Goal: Transaction & Acquisition: Purchase product/service

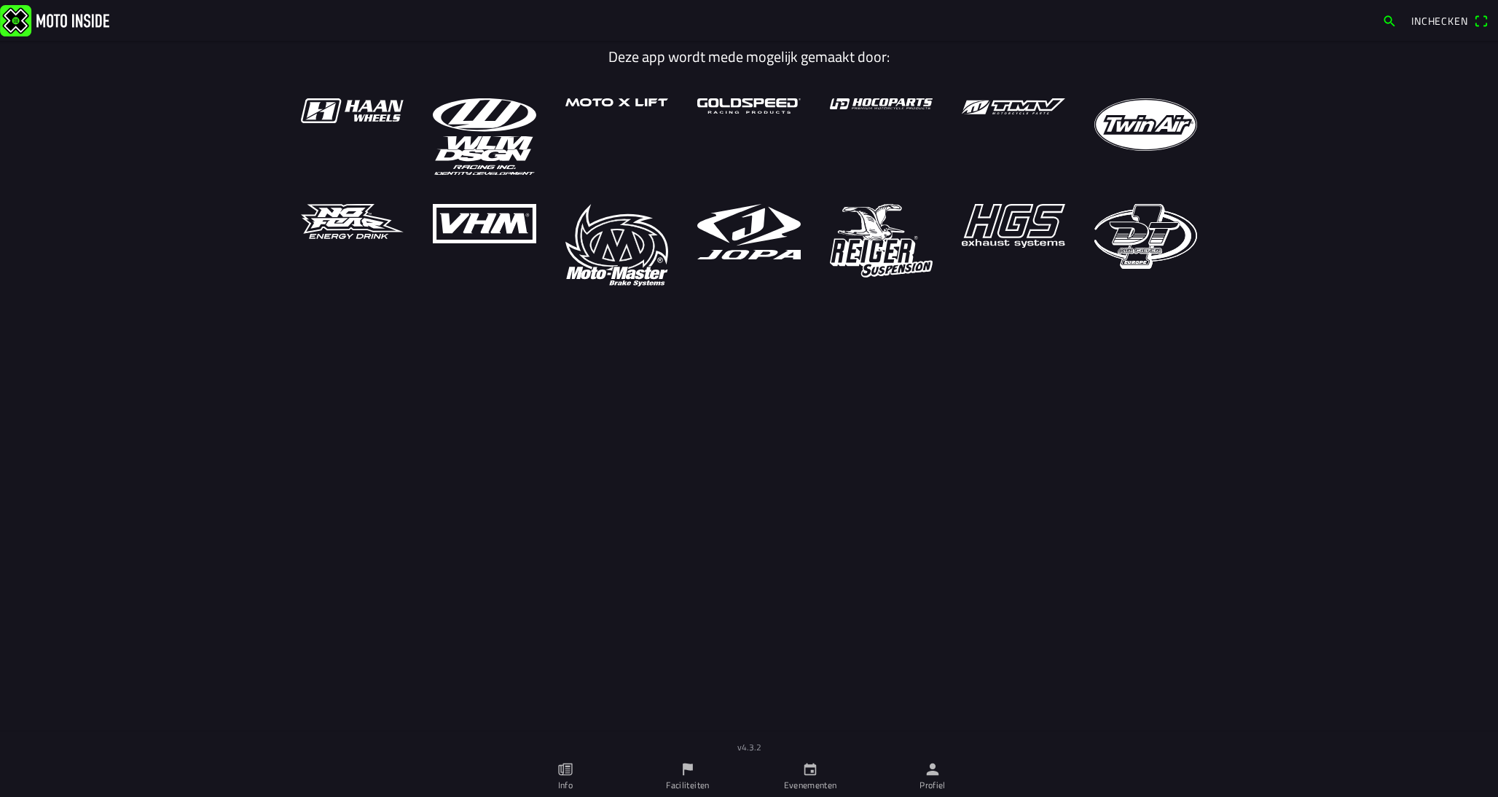
click at [804, 762] on icon "calendar" at bounding box center [810, 769] width 16 height 16
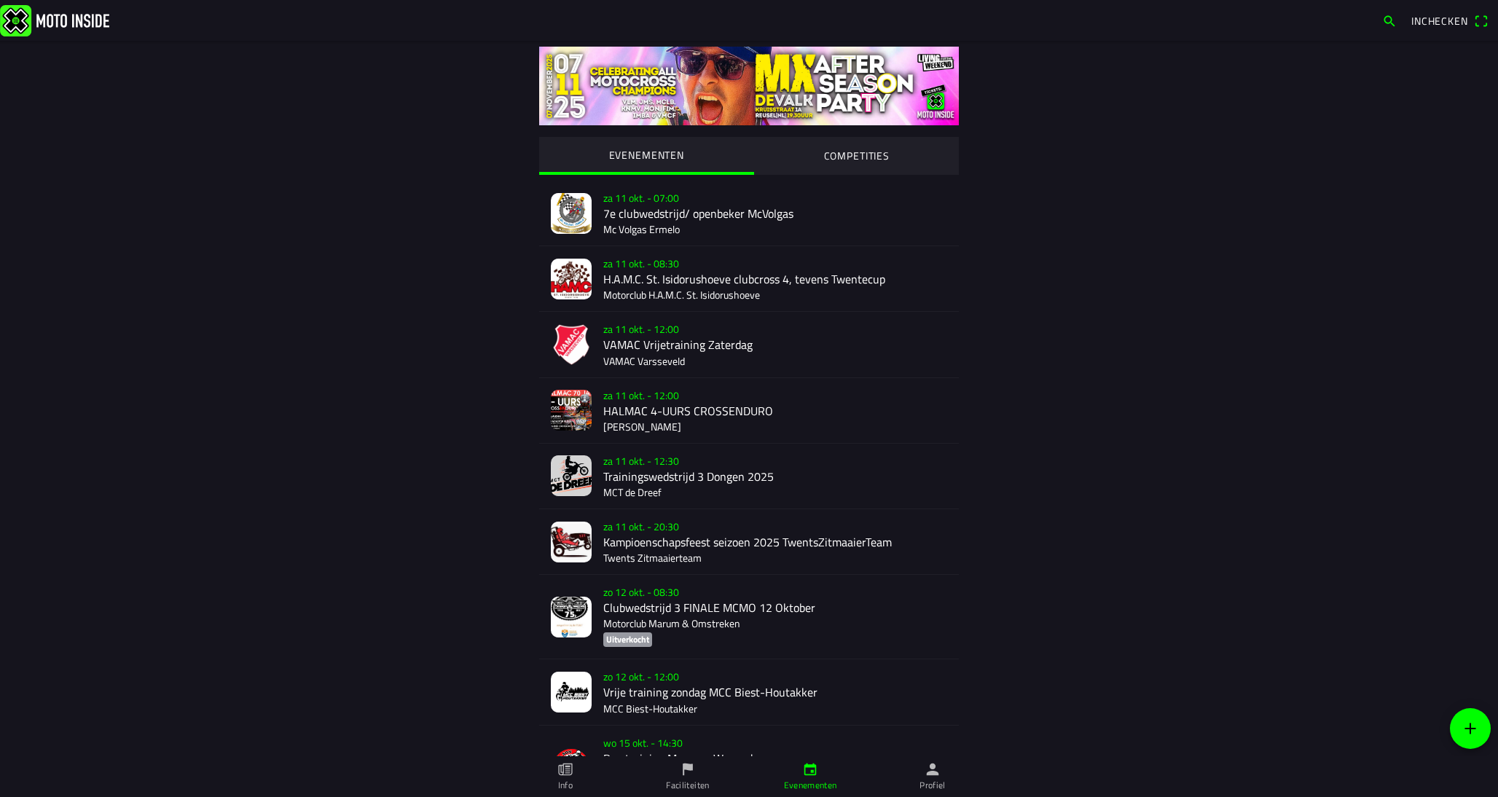
click at [0, 0] on slot "COMPETITIES" at bounding box center [0, 0] width 0 height 0
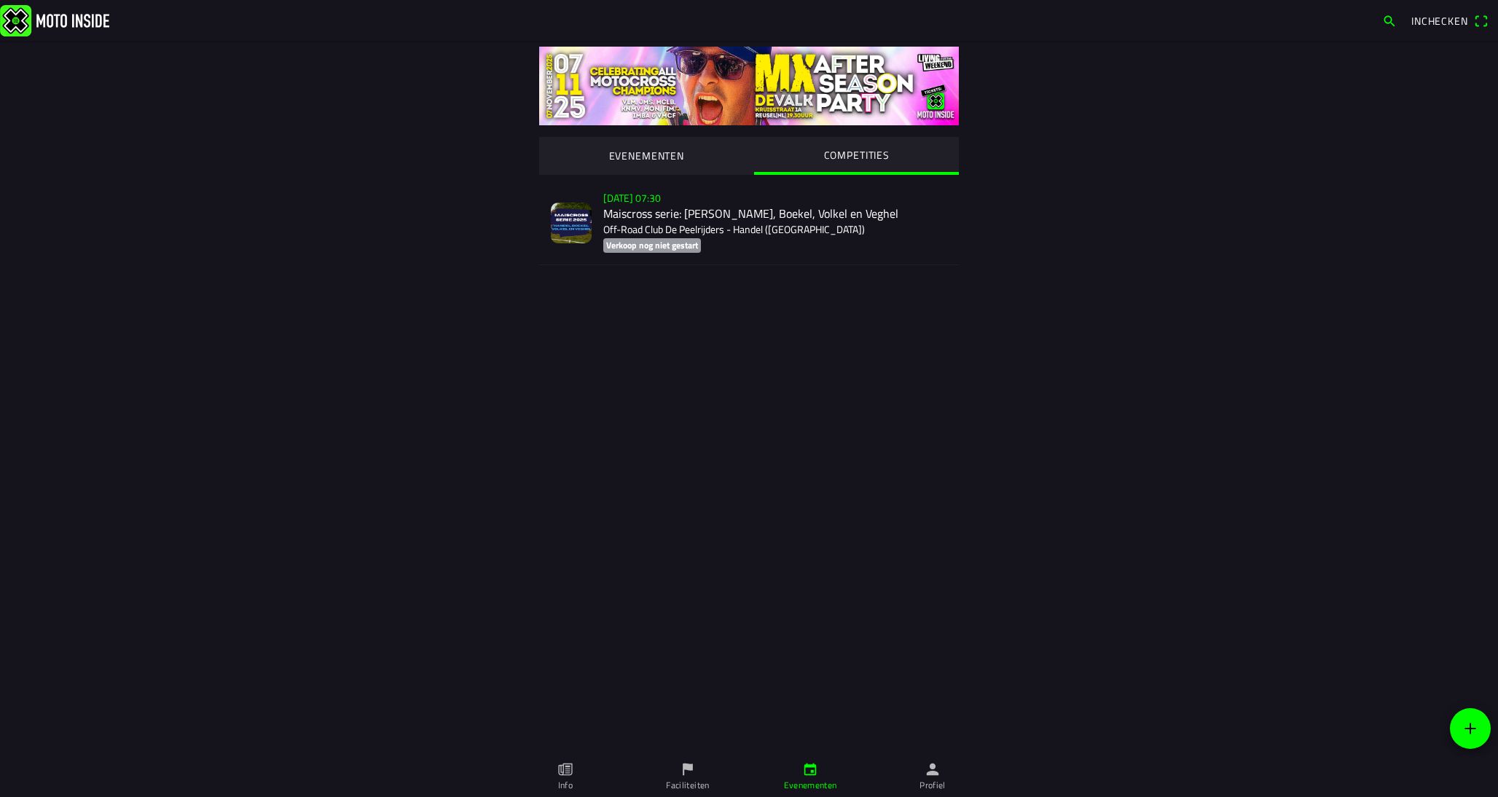
click at [704, 222] on div "[DATE] 07:30 Maiscross serie: Handel, Boekel, Volkel en Veghel Off-Road Club De…" at bounding box center [775, 223] width 344 height 84
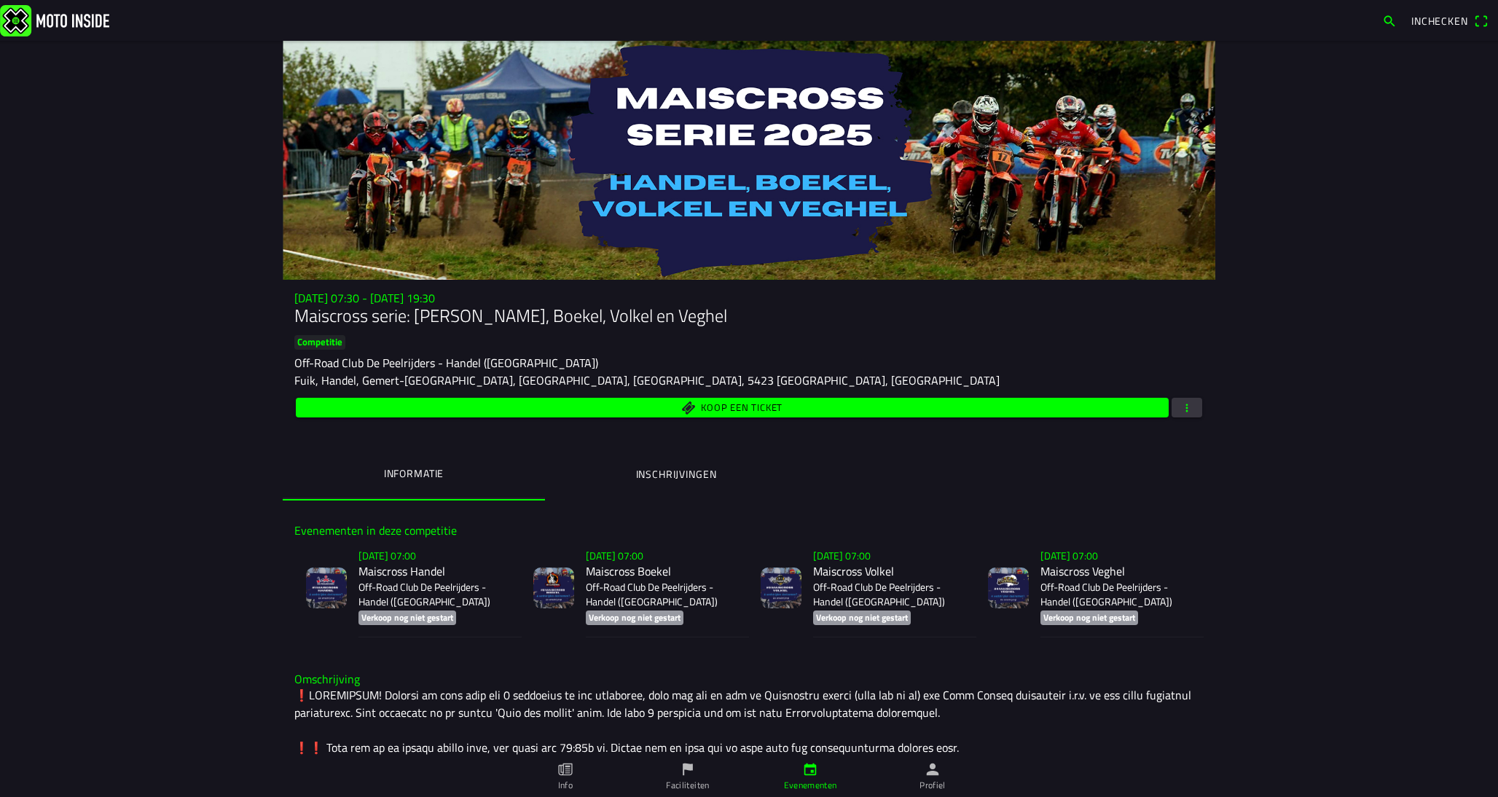
click at [616, 589] on p "Off-Road Club De Peelrijders - Handel ([GEOGRAPHIC_DATA])" at bounding box center [662, 594] width 152 height 29
click at [564, 406] on span "Koop een ticket" at bounding box center [733, 408] width 856 height 20
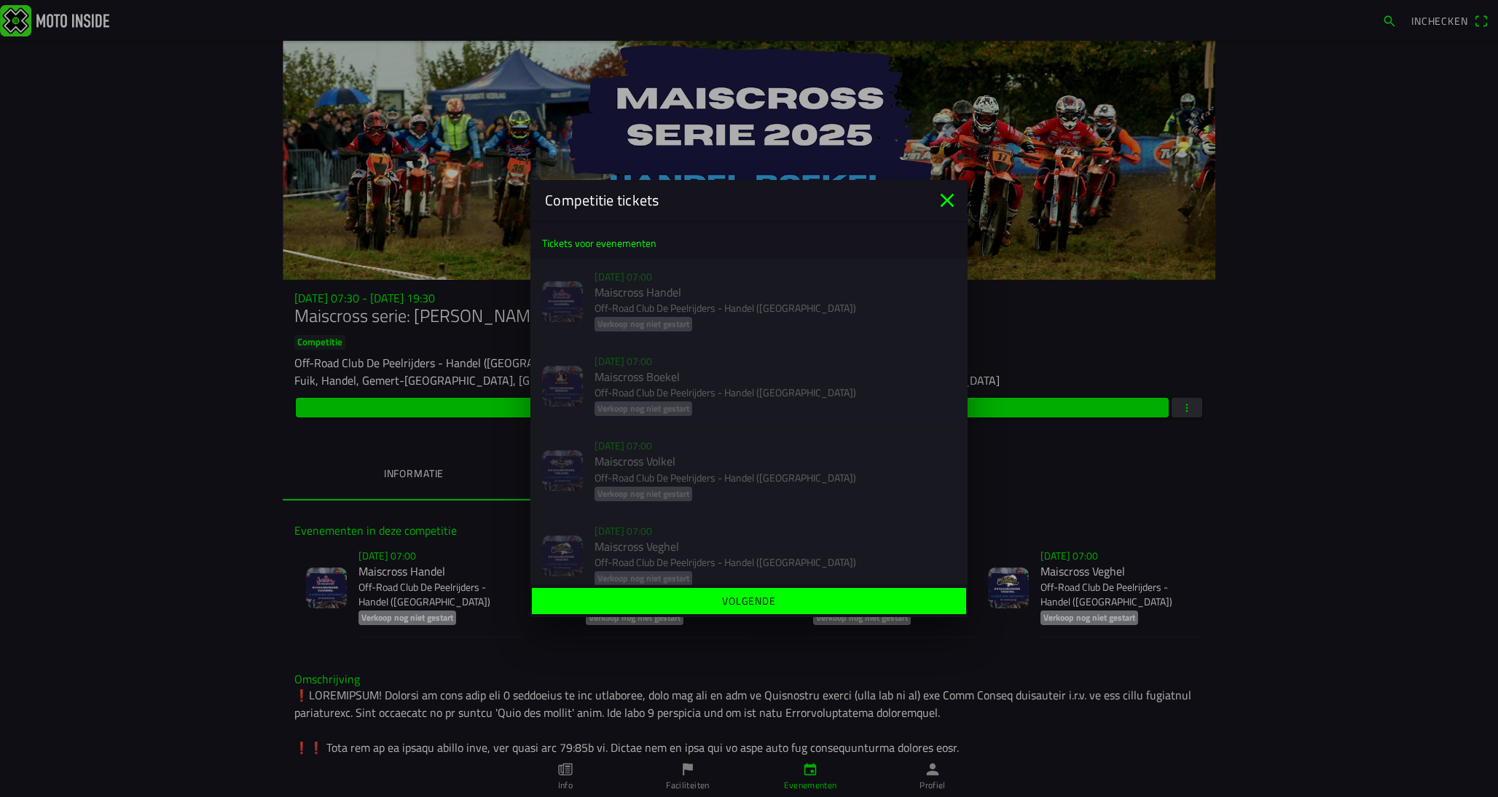
click at [938, 203] on icon "close" at bounding box center [946, 200] width 23 height 23
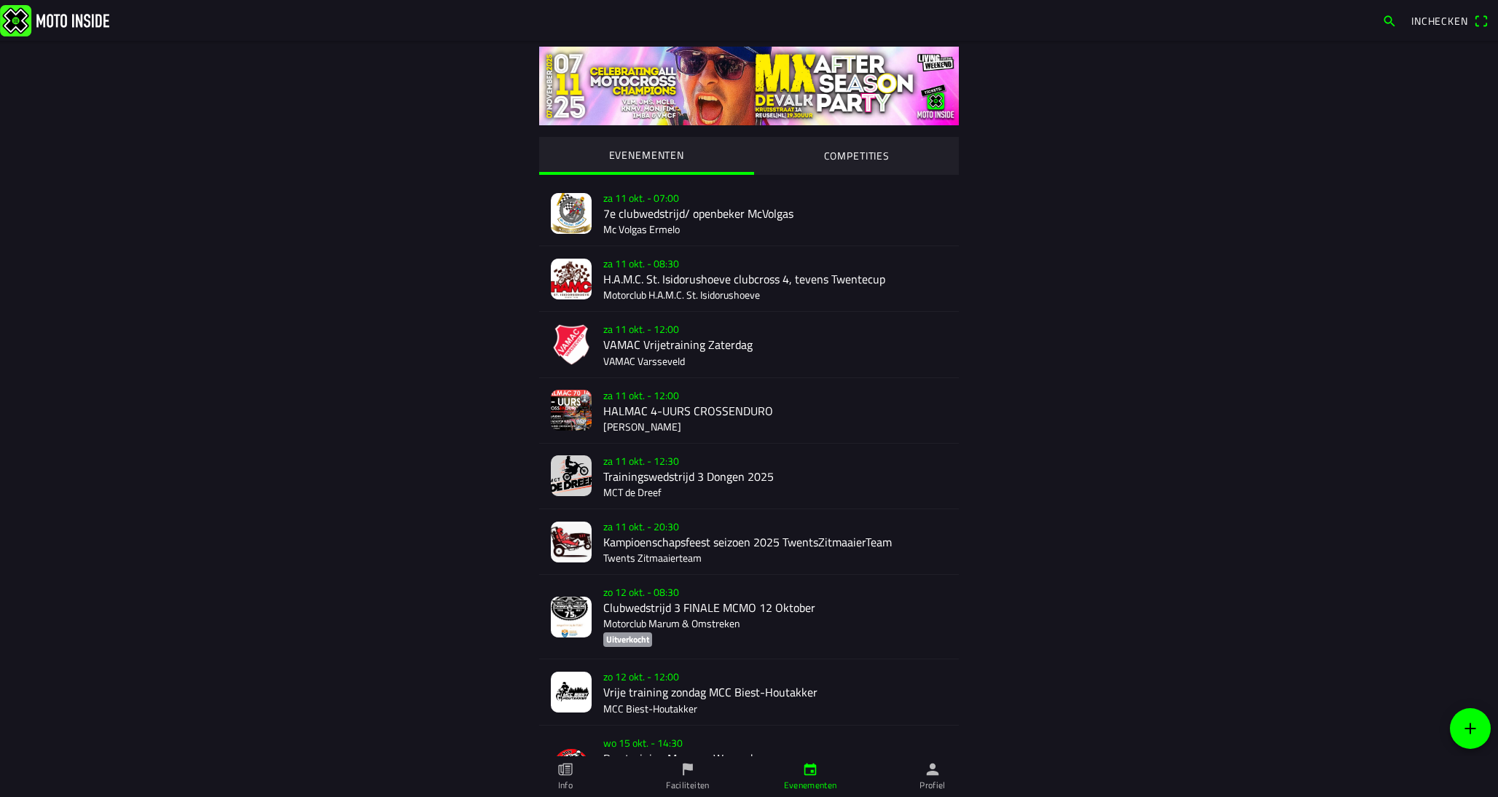
click at [798, 156] on button "COMPETITIES" at bounding box center [856, 155] width 205 height 36
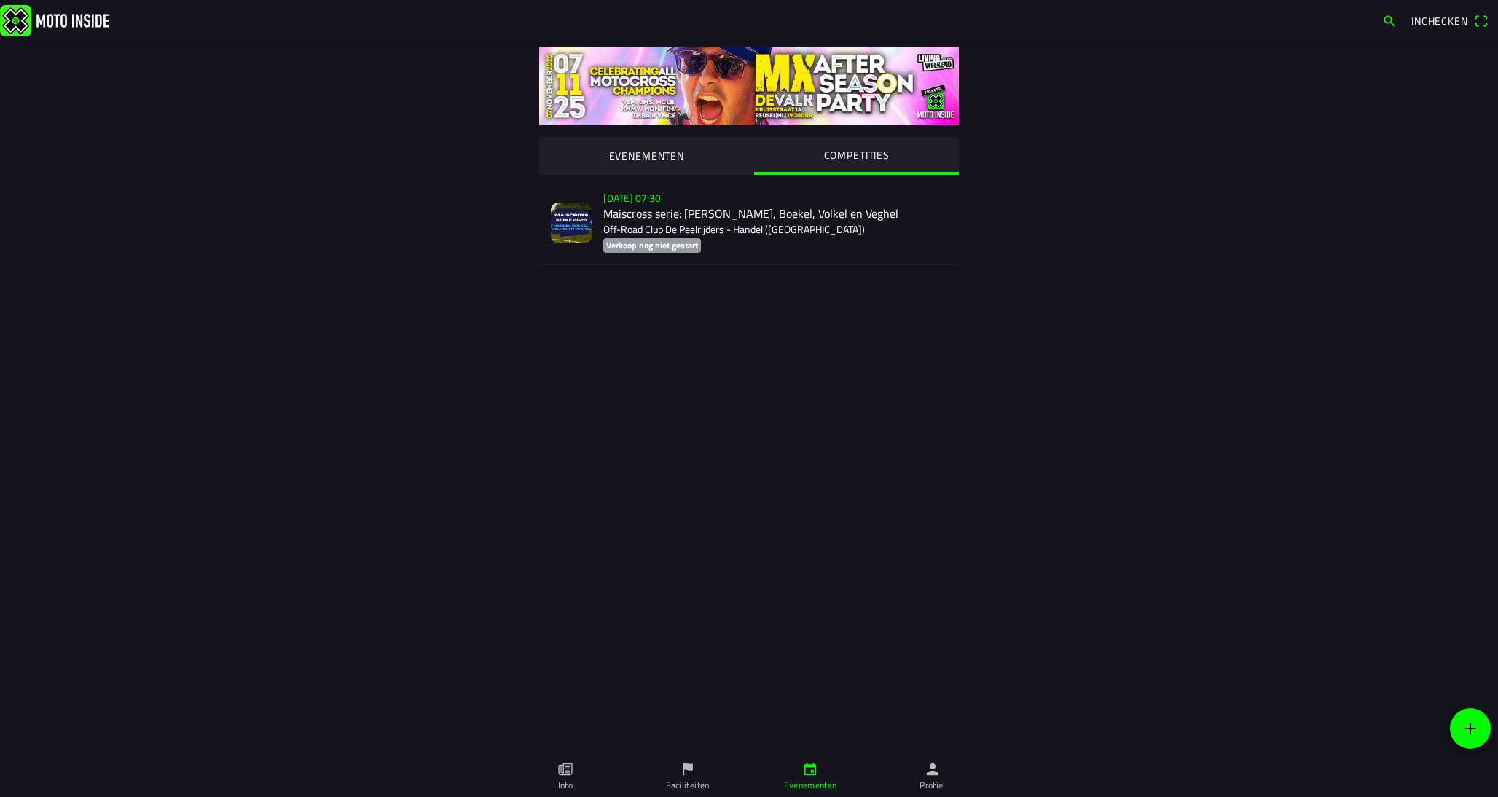
click at [771, 224] on div "[DATE] 07:30 Maiscross serie: Handel, Boekel, Volkel en Veghel Off-Road Club De…" at bounding box center [775, 223] width 344 height 84
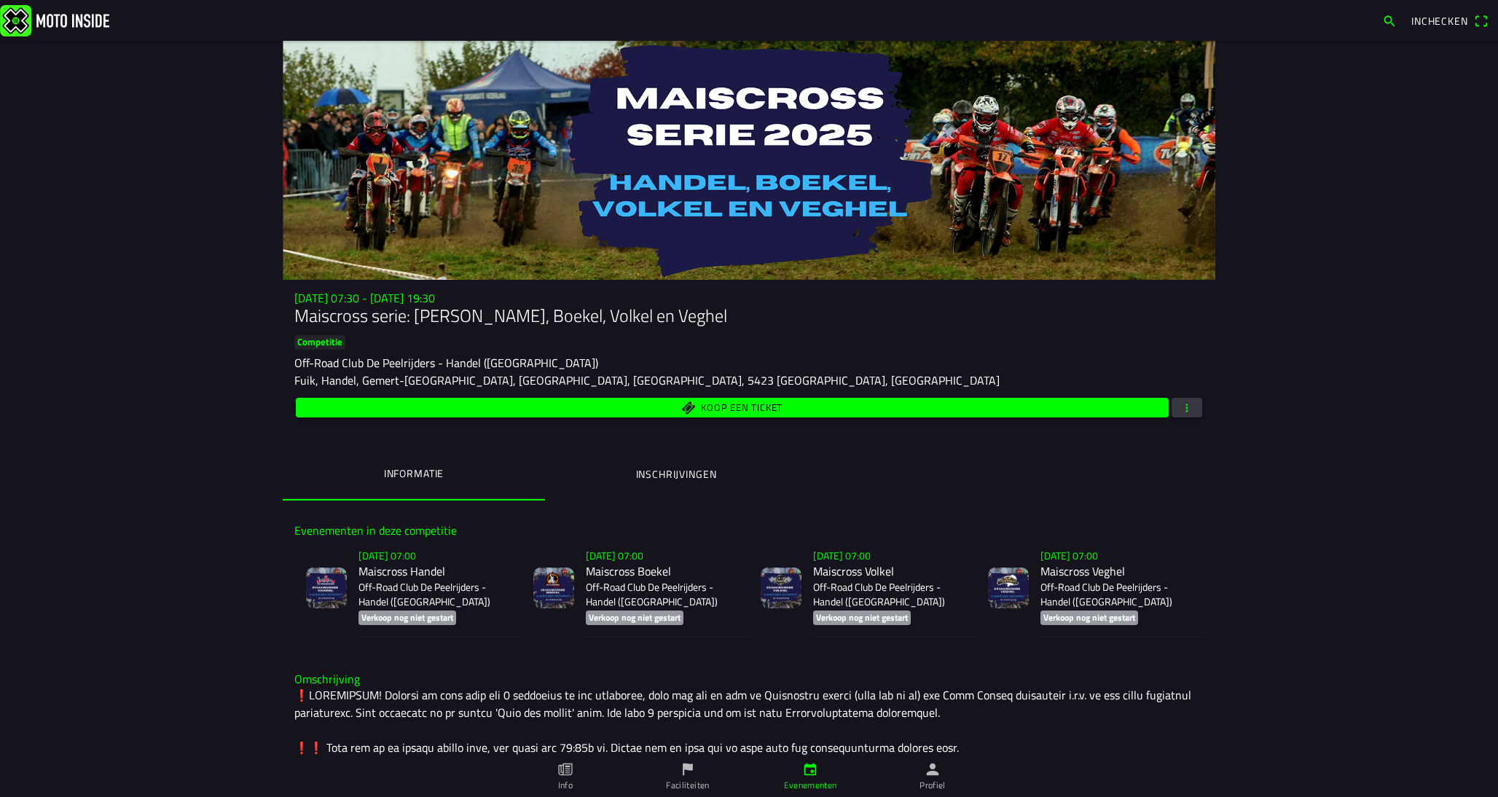
click at [632, 568] on h2 "Maiscross Boekel" at bounding box center [662, 572] width 152 height 14
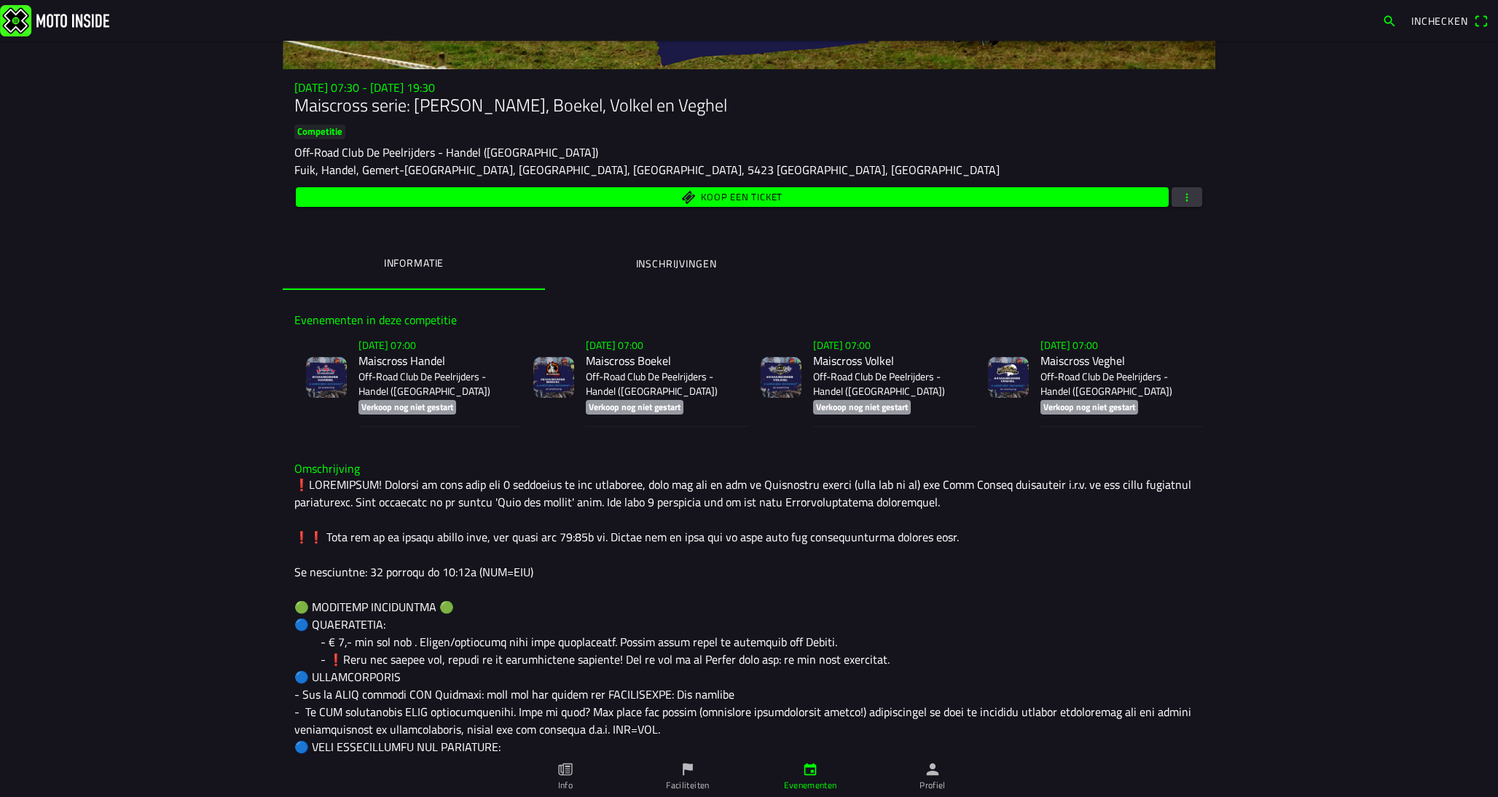
click at [672, 773] on link "Faciliteiten" at bounding box center [687, 776] width 122 height 41
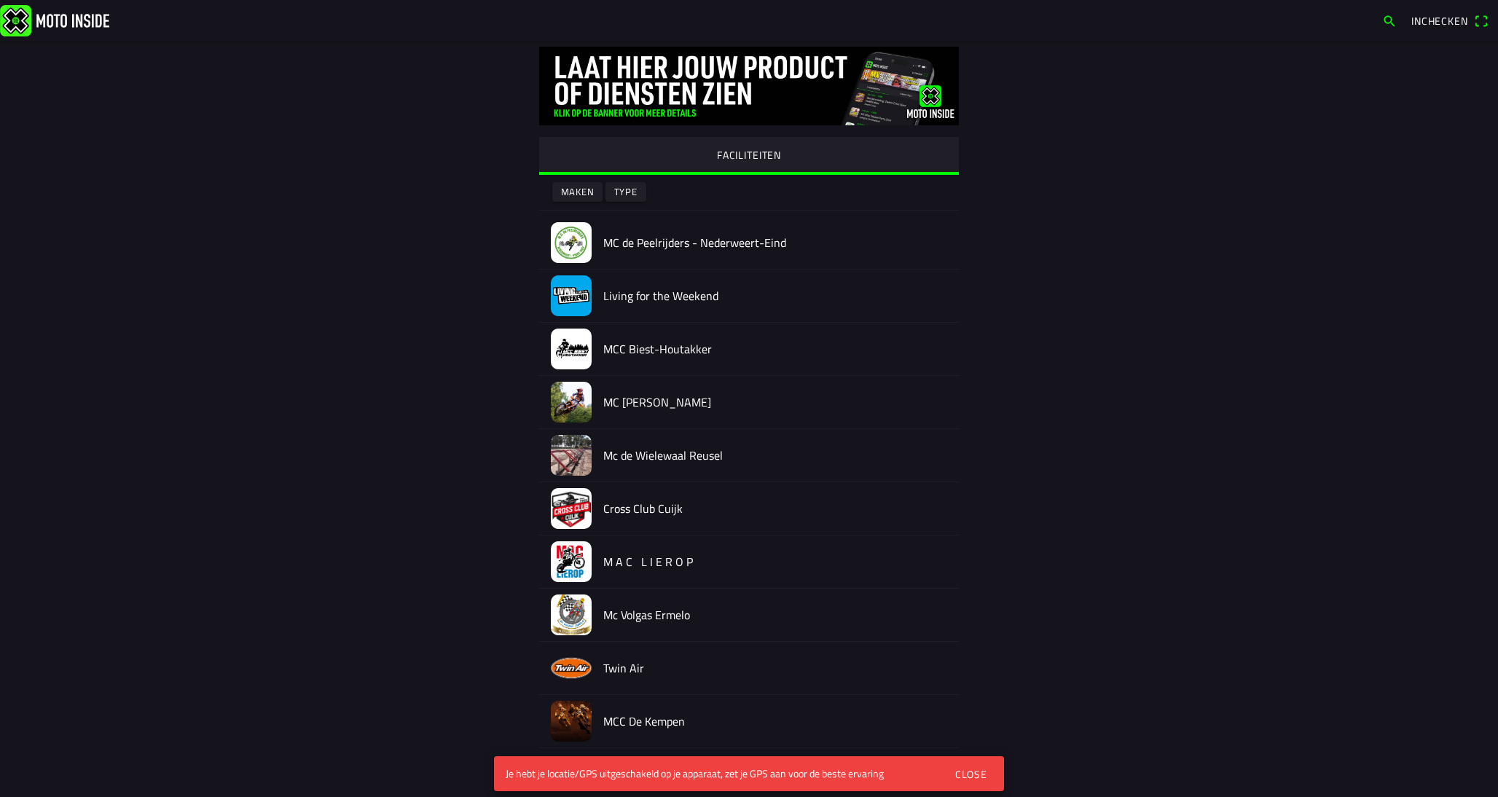
click at [978, 782] on button "Close" at bounding box center [971, 774] width 54 height 30
